Goal: Check status

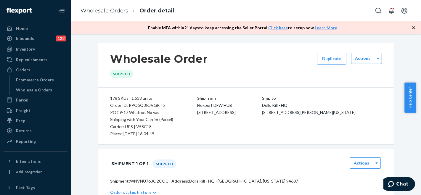
scroll to position [5556, 0]
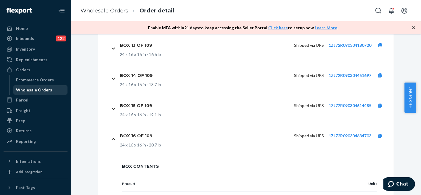
click at [35, 89] on div "Wholesale Orders" at bounding box center [34, 90] width 36 height 6
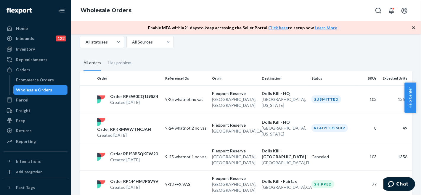
scroll to position [33, 0]
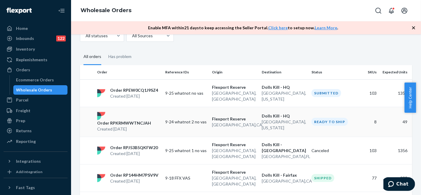
click at [112, 120] on p "Order RPKRMWWTNCJAH" at bounding box center [124, 123] width 54 height 6
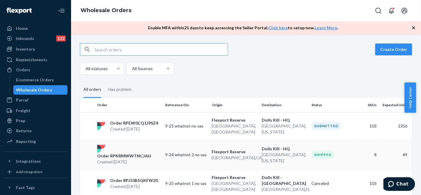
click at [124, 153] on p "Order RPKRMWWTNCJAH" at bounding box center [124, 156] width 54 height 6
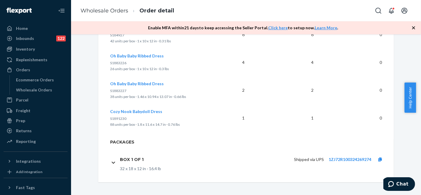
scroll to position [334, 0]
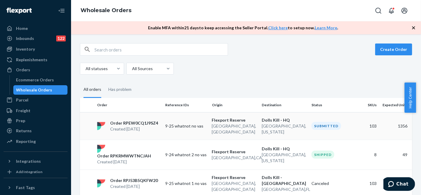
click at [137, 121] on p "Order RPEW0CQ1J9SZ4" at bounding box center [134, 123] width 48 height 6
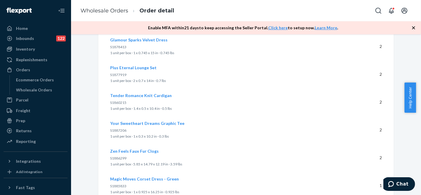
scroll to position [2932, 0]
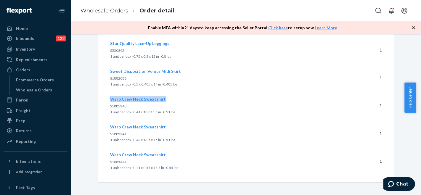
drag, startPoint x: 161, startPoint y: 97, endPoint x: 108, endPoint y: 98, distance: 53.6
click at [110, 98] on div "Warp Crew Neck Sweatshirt S1885340 1 unit per box · 0.41 x 13 x 15.5 in · 0.51 …" at bounding box center [228, 105] width 237 height 19
copy span "Warp Crew Neck Sweatshirt"
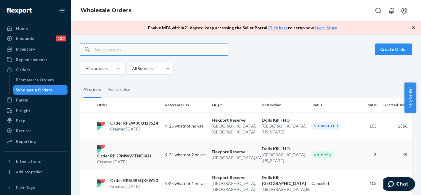
click at [142, 153] on p "Order RPKRMWWTNCJAH" at bounding box center [124, 156] width 54 height 6
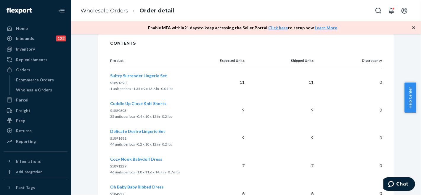
scroll to position [230, 0]
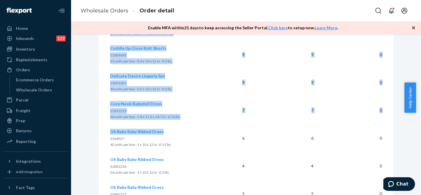
drag, startPoint x: 160, startPoint y: 133, endPoint x: 108, endPoint y: 132, distance: 52.1
click at [107, 132] on div "Product Expected Units Shipped Units Discrepancy Sultry Surrender Lingerie Set …" at bounding box center [245, 120] width 295 height 245
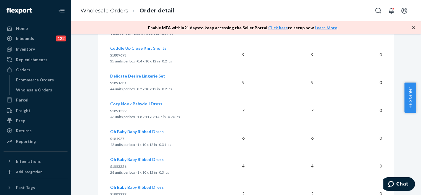
click at [165, 140] on p "S184927" at bounding box center [160, 139] width 100 height 6
drag, startPoint x: 160, startPoint y: 133, endPoint x: 108, endPoint y: 133, distance: 52.1
click at [110, 133] on div "Oh Baby Baby Ribbed Dress S184927 42 units per box · 1 x 10 x 12 in · 0.31 lbs" at bounding box center [160, 138] width 100 height 19
copy span "Oh Baby Baby Ribbed Dress"
